Goal: Information Seeking & Learning: Find specific fact

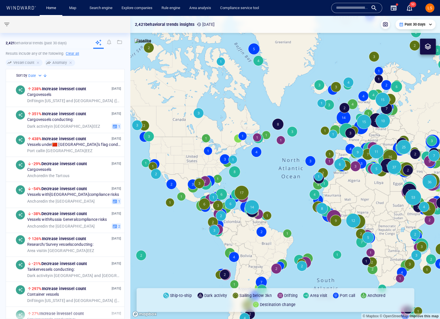
click at [358, 5] on input "text" at bounding box center [352, 8] width 32 height 9
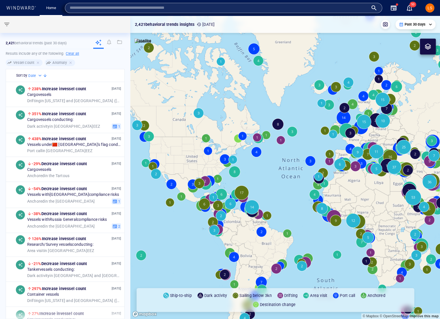
click at [147, 10] on input "text" at bounding box center [219, 8] width 299 height 9
click at [149, 9] on input "text" at bounding box center [219, 8] width 299 height 9
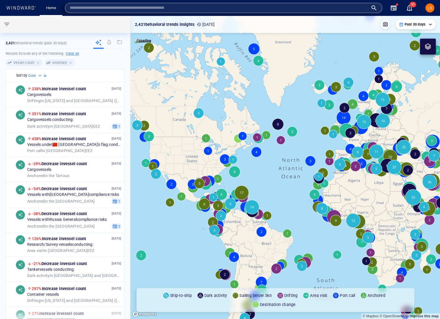
click at [145, 6] on input "text" at bounding box center [219, 8] width 299 height 9
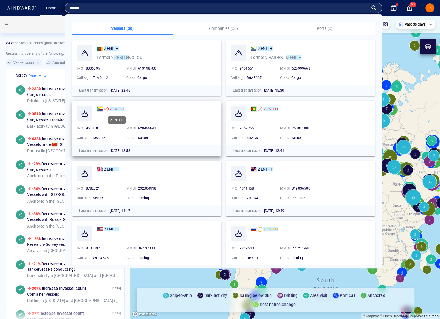
type input "******"
click at [112, 109] on mark "ZENITH" at bounding box center [117, 109] width 14 height 5
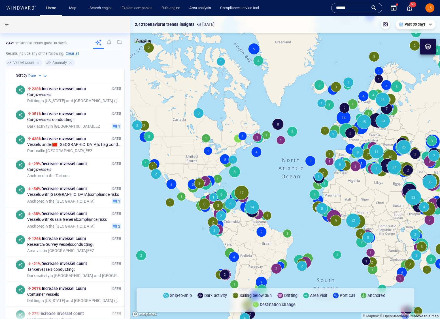
click at [337, 9] on input "******" at bounding box center [352, 8] width 32 height 9
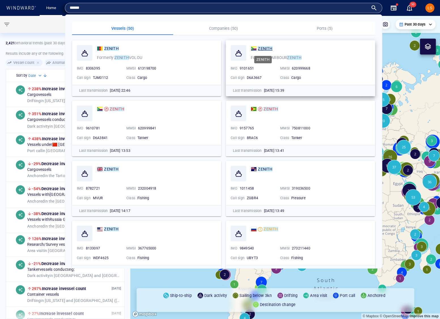
click at [258, 50] on mark "ZENITH" at bounding box center [265, 48] width 14 height 5
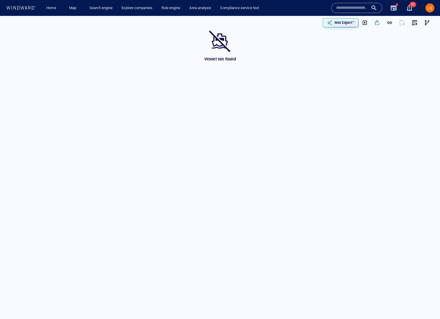
click at [223, 42] on div at bounding box center [220, 41] width 25 height 26
click at [347, 5] on input "text" at bounding box center [352, 8] width 32 height 9
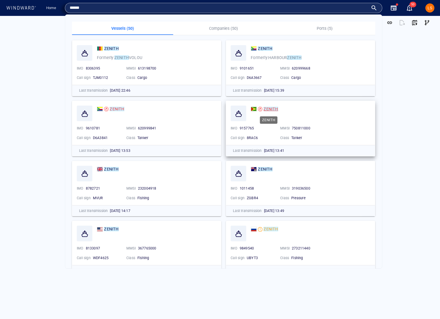
type input "******"
click at [267, 109] on mark "ZENITH" at bounding box center [271, 109] width 14 height 5
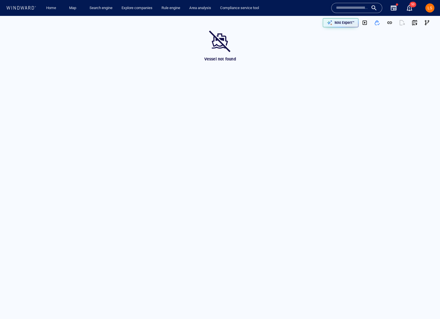
click at [202, 45] on div "Vessel not found" at bounding box center [220, 45] width 443 height 35
click at [229, 44] on div at bounding box center [220, 41] width 25 height 26
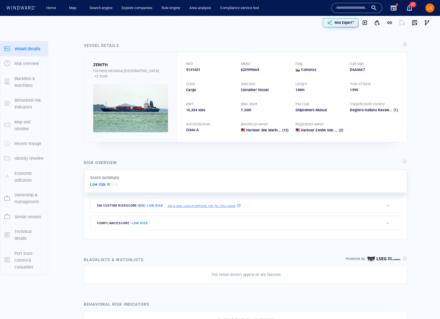
click at [358, 5] on input "text" at bounding box center [352, 8] width 32 height 9
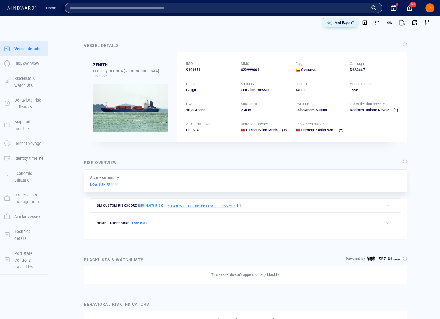
click at [314, 8] on input "text" at bounding box center [219, 8] width 299 height 9
click at [54, 8] on link "Home" at bounding box center [51, 8] width 14 height 10
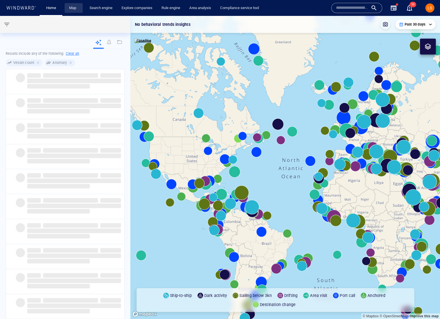
click at [72, 6] on link "Map" at bounding box center [74, 8] width 14 height 10
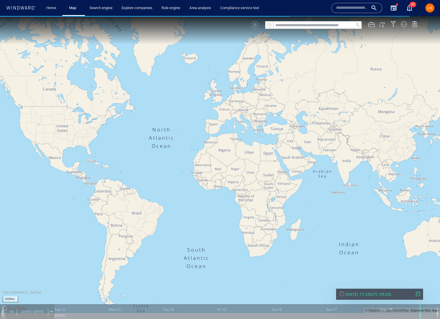
drag, startPoint x: 319, startPoint y: 161, endPoint x: 185, endPoint y: 143, distance: 135.2
click at [184, 144] on canvas "Map" at bounding box center [220, 164] width 440 height 297
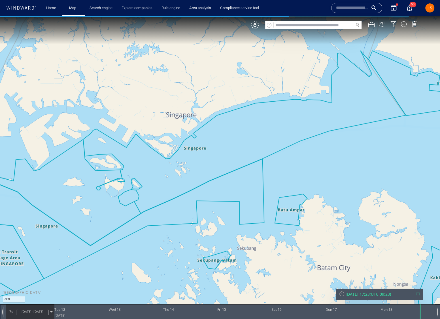
click at [261, 25] on div "VM" at bounding box center [337, 25] width 172 height 8
click at [255, 26] on div "VM" at bounding box center [255, 25] width 8 height 8
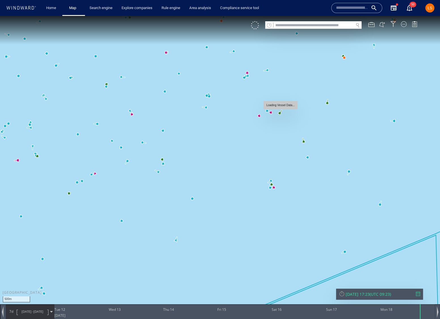
click at [280, 112] on canvas "Map" at bounding box center [220, 164] width 440 height 297
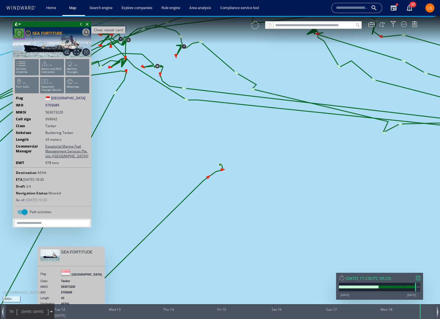
click at [86, 23] on span "Close vessel card" at bounding box center [87, 24] width 6 height 6
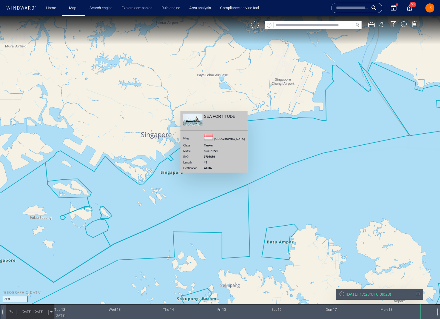
drag, startPoint x: 330, startPoint y: 139, endPoint x: 244, endPoint y: 197, distance: 104.4
click at [244, 198] on canvas "Map" at bounding box center [220, 164] width 440 height 297
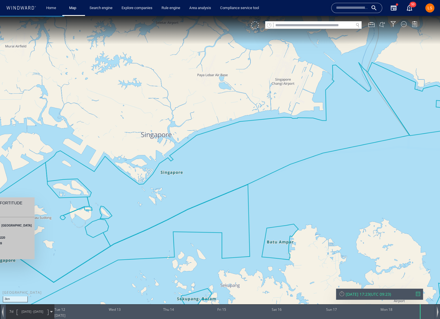
drag, startPoint x: 332, startPoint y: 143, endPoint x: 212, endPoint y: 134, distance: 120.3
click at [189, 151] on canvas "Map" at bounding box center [220, 164] width 440 height 297
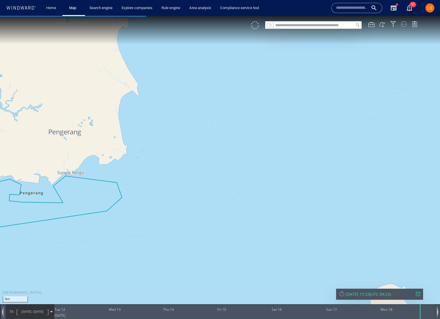
click at [406, 25] on div at bounding box center [404, 24] width 6 height 6
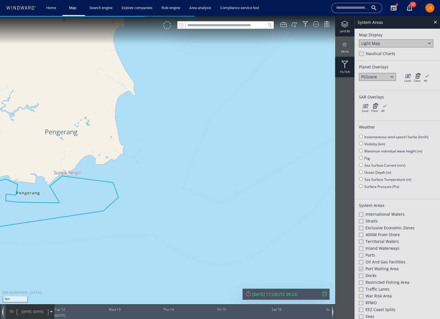
click at [343, 67] on div at bounding box center [344, 64] width 19 height 7
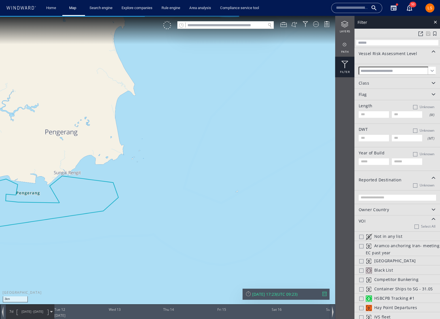
click at [392, 73] on input at bounding box center [398, 71] width 78 height 9
click at [387, 83] on span "High Risk" at bounding box center [397, 86] width 77 height 8
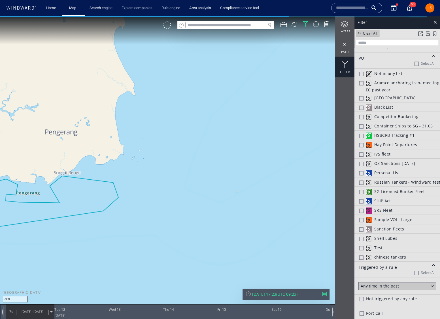
click at [295, 198] on canvas "Map" at bounding box center [220, 164] width 440 height 297
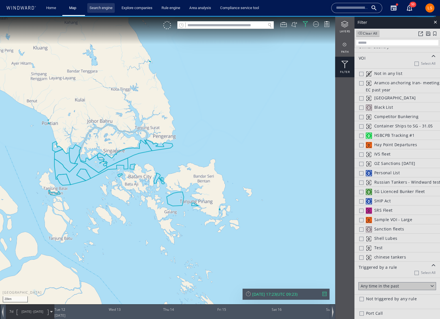
click at [107, 11] on link "Search engine" at bounding box center [101, 8] width 28 height 10
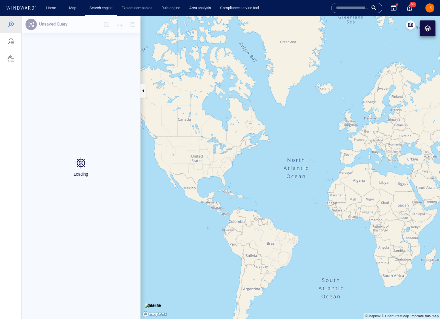
click at [133, 68] on div "Loading" at bounding box center [81, 167] width 119 height 303
drag, startPoint x: 133, startPoint y: 68, endPoint x: 90, endPoint y: 37, distance: 53.0
click at [132, 68] on div "Loading" at bounding box center [81, 167] width 119 height 303
click at [53, 7] on link "Home" at bounding box center [51, 8] width 14 height 10
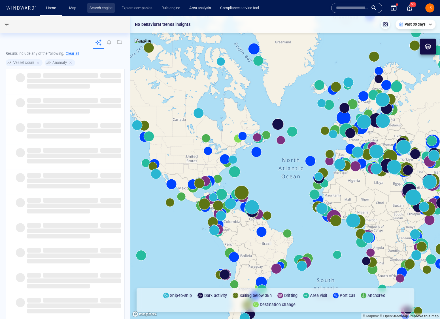
click at [104, 7] on link "Search engine" at bounding box center [101, 8] width 28 height 10
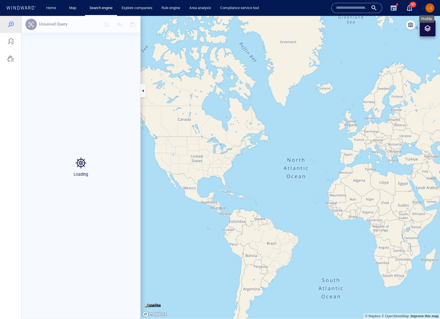
click at [430, 7] on span "LS" at bounding box center [430, 8] width 5 height 5
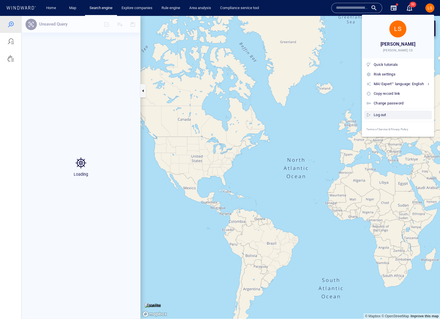
click at [378, 113] on div "Log out" at bounding box center [402, 115] width 56 height 6
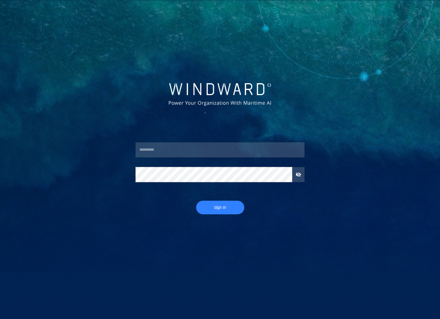
type input "**********"
click at [226, 193] on div "**********" at bounding box center [220, 167] width 178 height 58
click at [225, 207] on span "Sign In" at bounding box center [220, 207] width 37 height 7
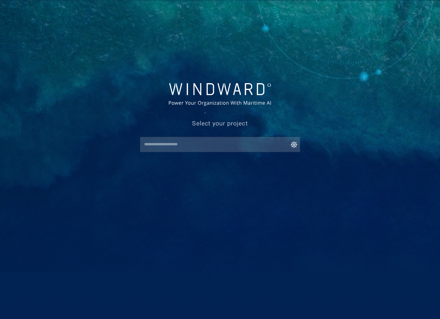
click at [252, 142] on input "text" at bounding box center [222, 144] width 158 height 10
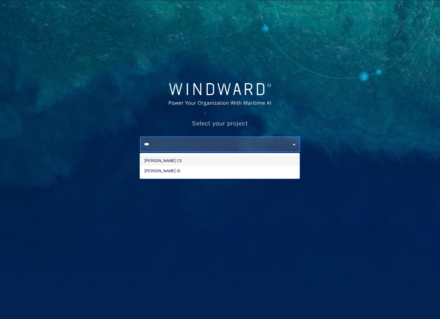
click at [206, 157] on li "[PERSON_NAME] CS" at bounding box center [220, 160] width 160 height 10
type input "********"
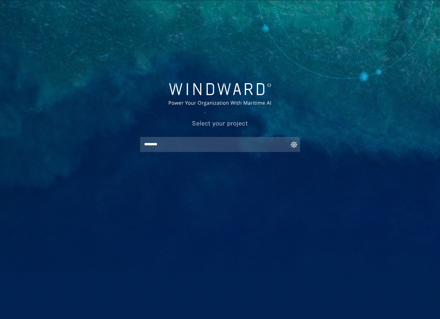
click at [249, 98] on div at bounding box center [220, 95] width 172 height 26
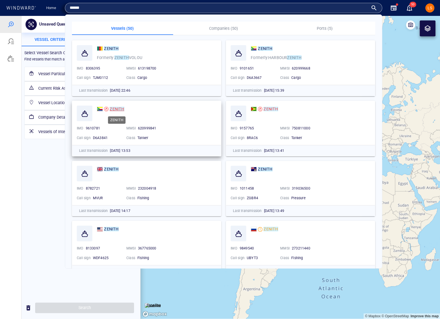
type input "******"
click at [114, 109] on mark "ZENITH" at bounding box center [117, 109] width 14 height 5
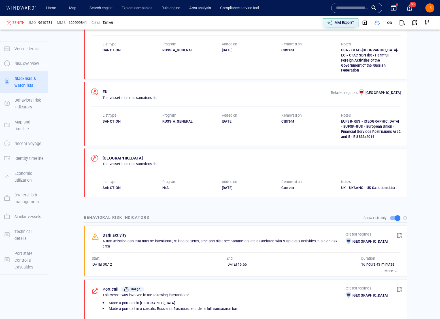
scroll to position [556, 0]
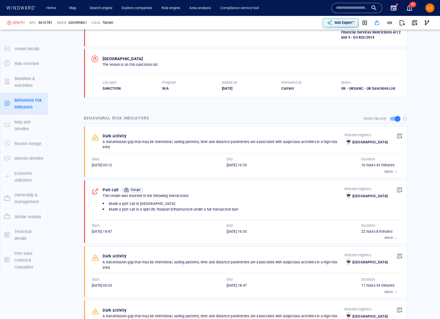
click at [393, 169] on div "button" at bounding box center [396, 172] width 6 height 6
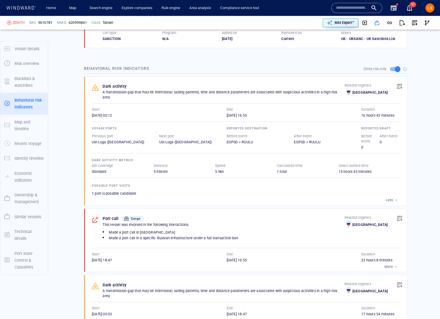
scroll to position [639, 0]
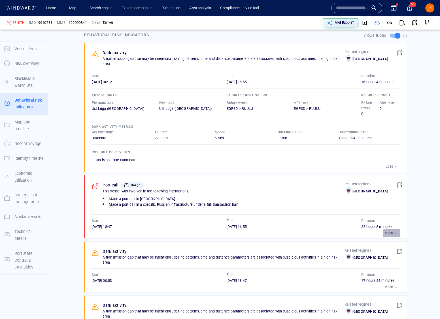
click at [393, 230] on div "button" at bounding box center [396, 233] width 6 height 6
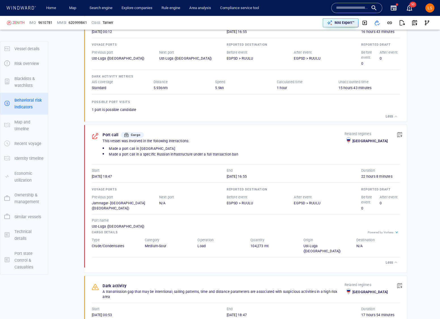
scroll to position [689, 0]
